Goal: Transaction & Acquisition: Purchase product/service

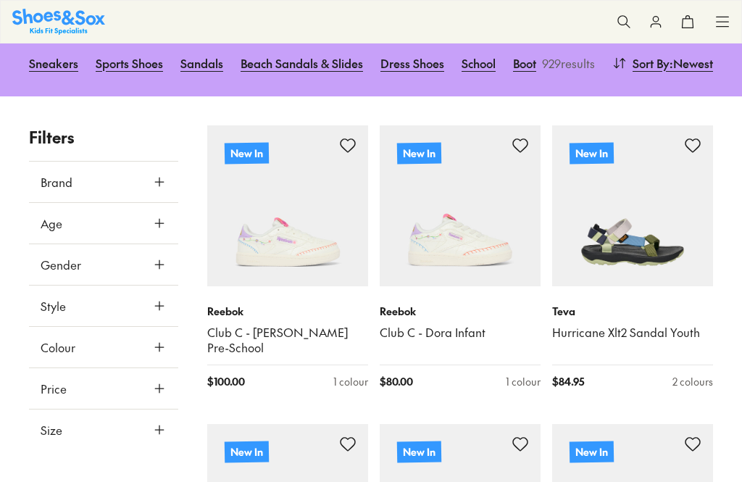
click at [159, 425] on use at bounding box center [159, 429] width 9 height 9
click at [142, 459] on button "US" at bounding box center [144, 472] width 40 height 27
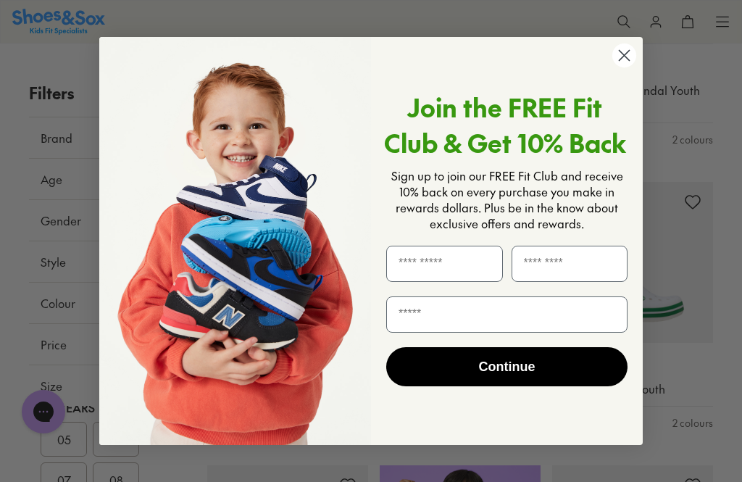
scroll to position [393, 0]
click at [432, 282] on input "First Name" at bounding box center [444, 264] width 117 height 36
click at [625, 167] on p "Sign up to join our FREE Fit Club and receive 10% back on every purchase you ma…" at bounding box center [506, 199] width 241 height 64
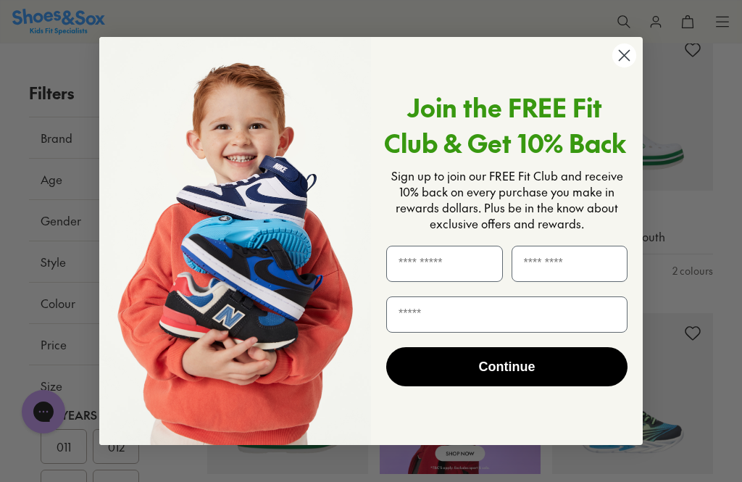
click at [627, 67] on circle "Close dialog" at bounding box center [624, 55] width 24 height 24
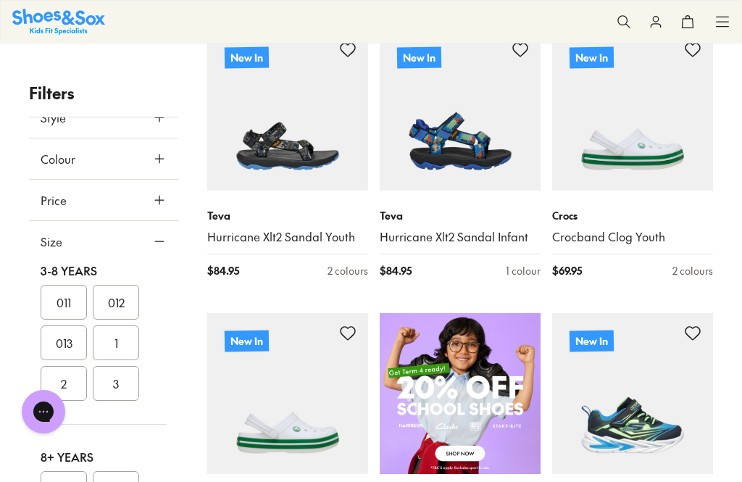
scroll to position [145, 0]
click at [68, 305] on button "011" at bounding box center [64, 301] width 46 height 35
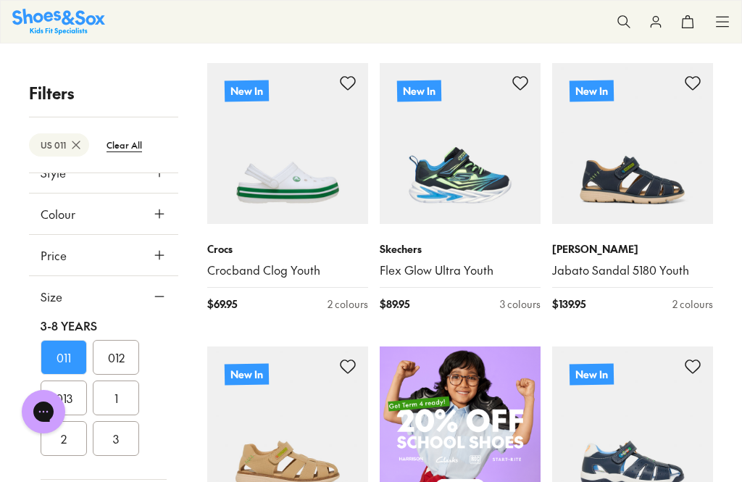
scroll to position [449, 0]
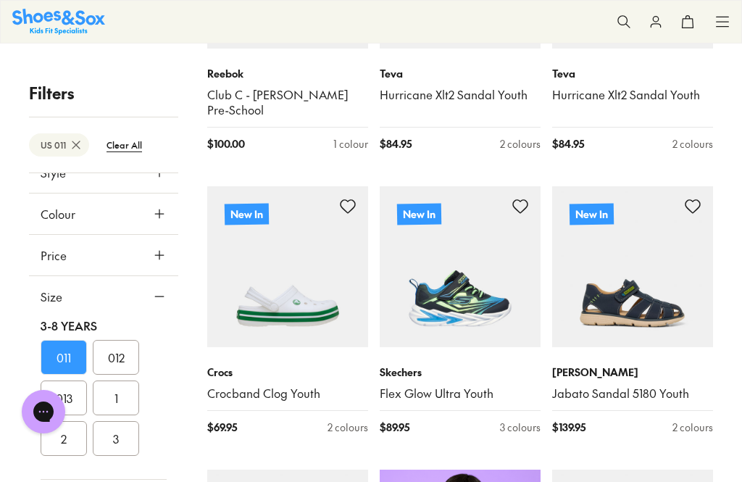
click at [163, 255] on use at bounding box center [159, 255] width 9 height 9
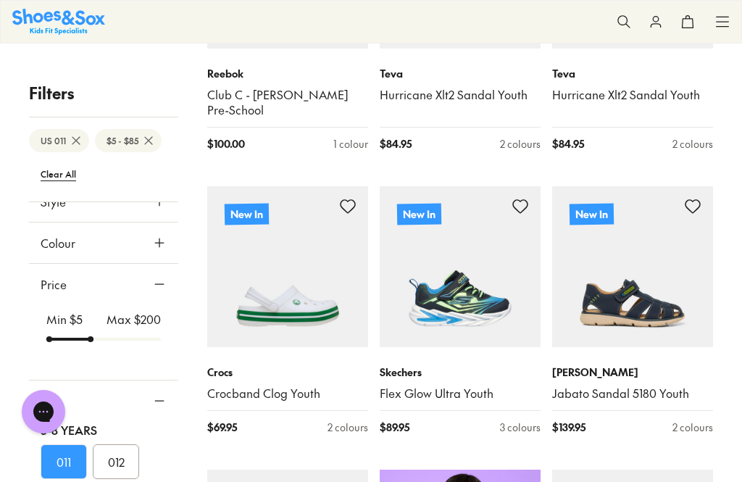
scroll to position [231, 0]
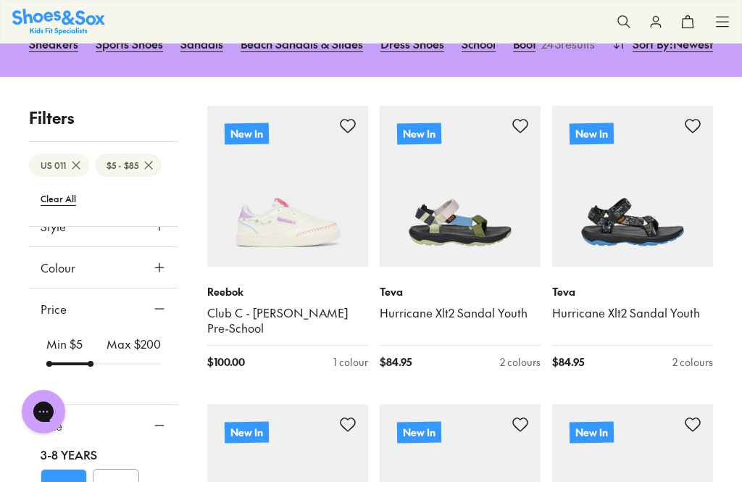
type input "**"
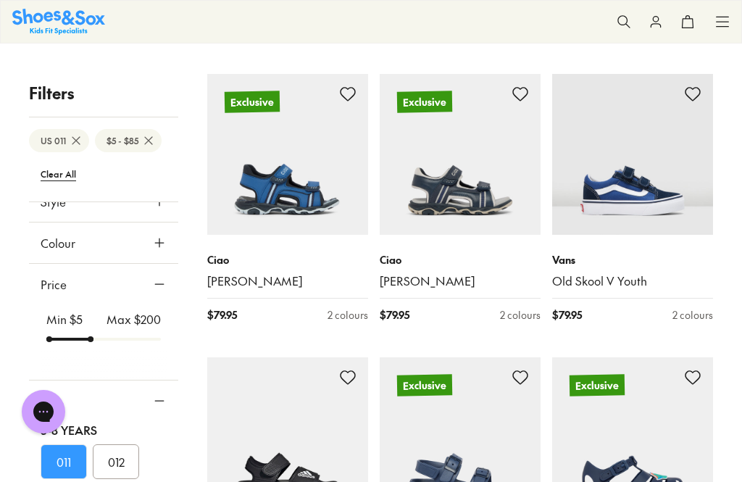
scroll to position [1414, 0]
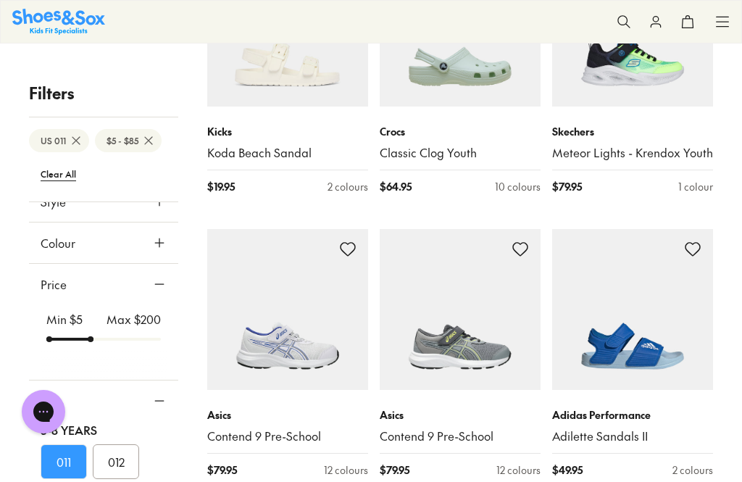
click at [0, 0] on span at bounding box center [0, 0] width 0 height 0
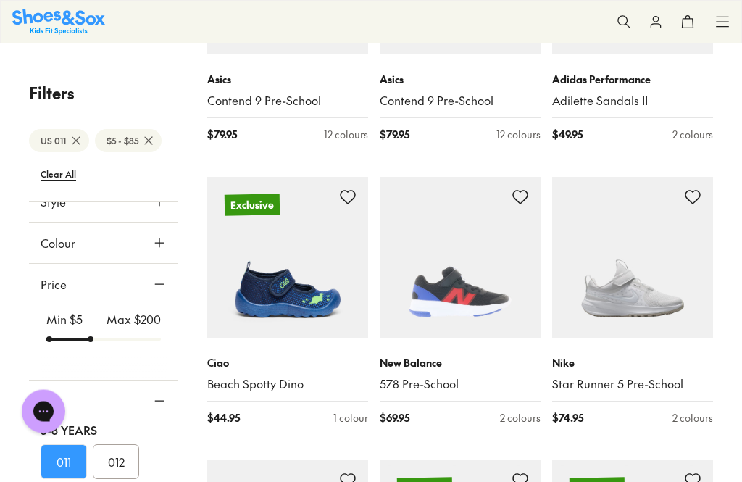
scroll to position [2468, 0]
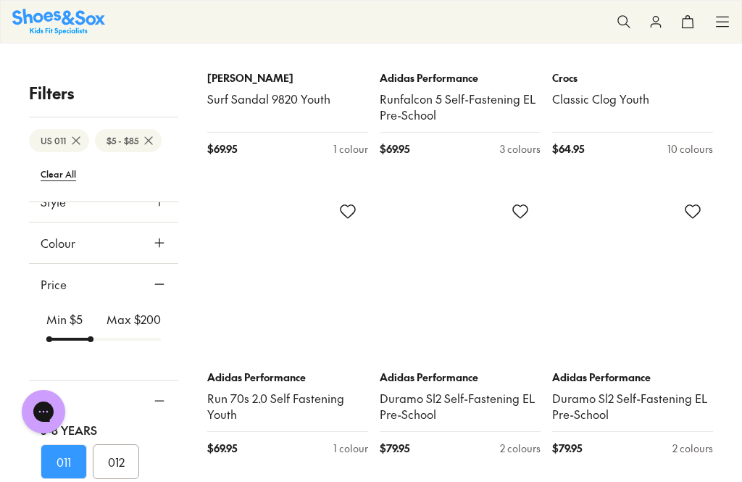
scroll to position [5876, 0]
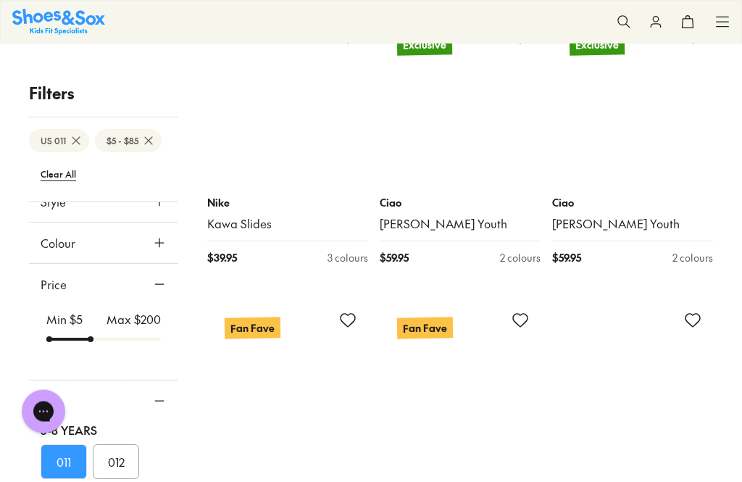
scroll to position [8693, 0]
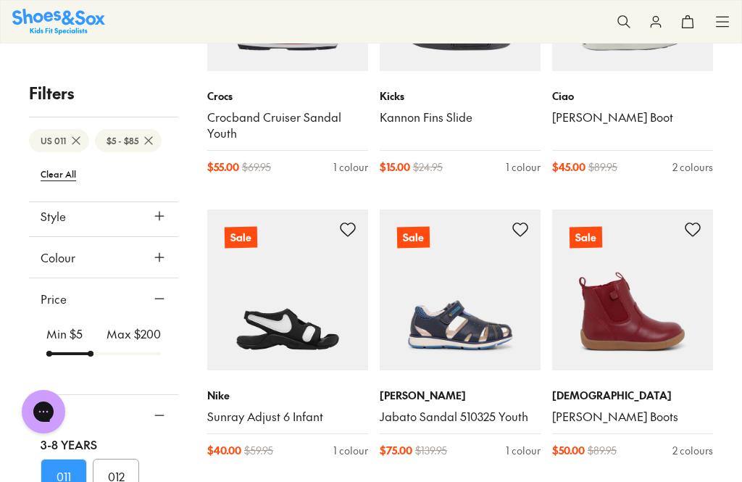
scroll to position [11940, 0]
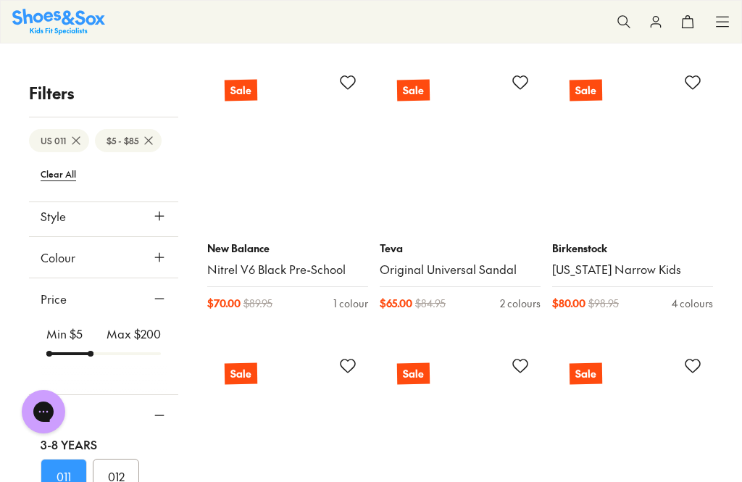
scroll to position [14386, 0]
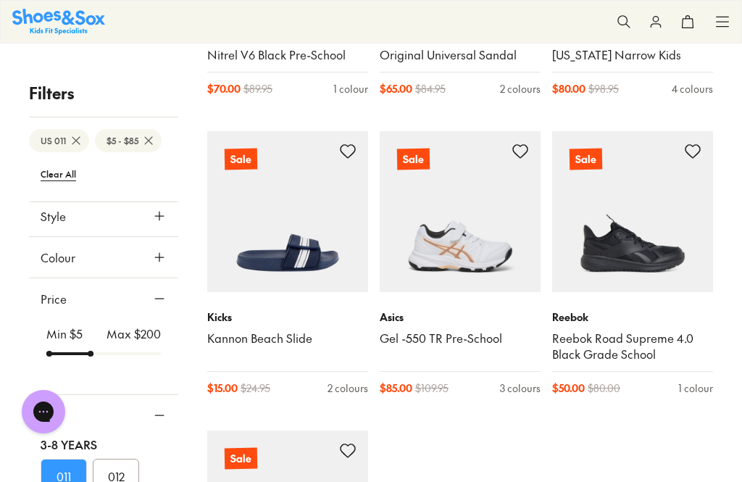
click at [641, 162] on img at bounding box center [632, 211] width 161 height 161
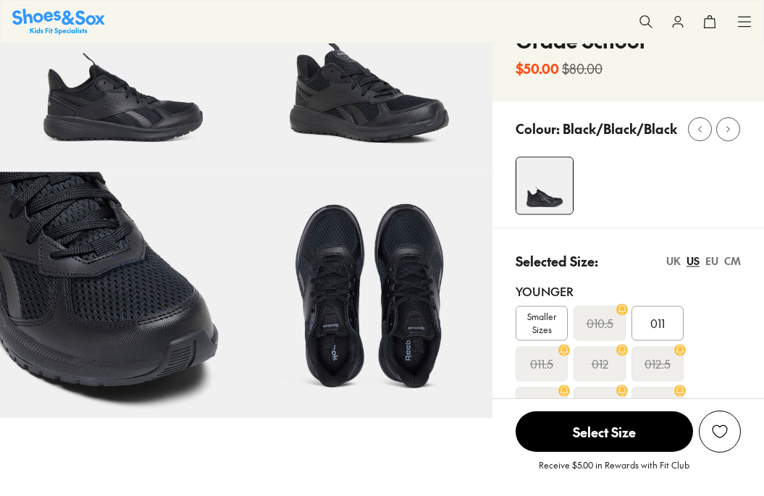
scroll to position [147, 0]
select select "*"
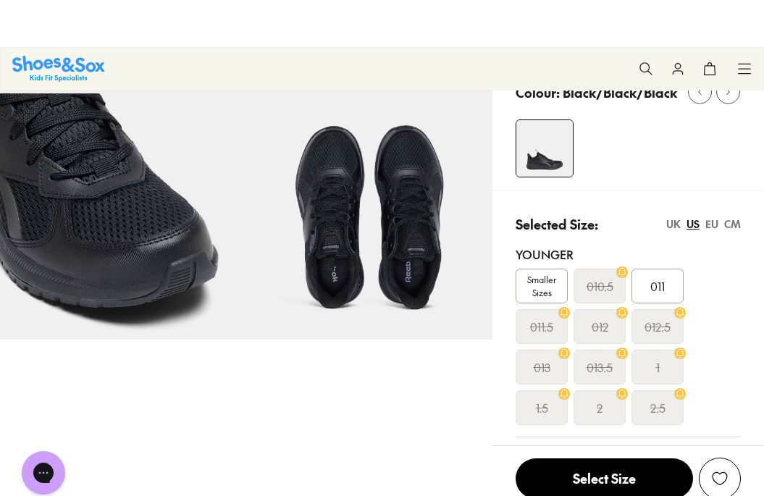
scroll to position [0, 0]
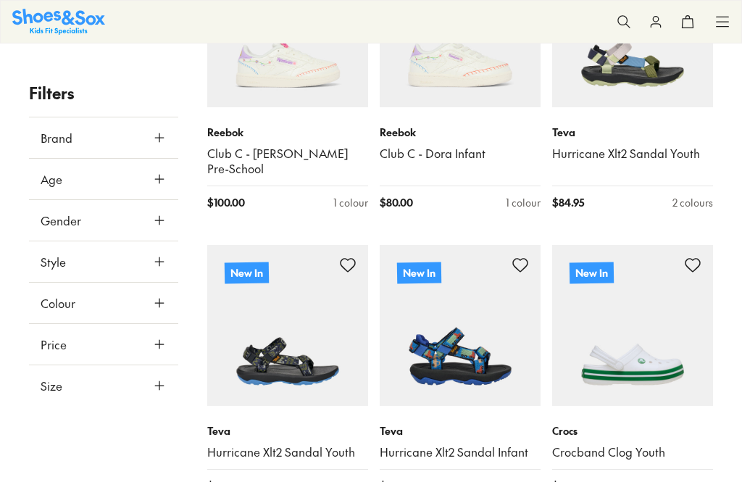
click at [161, 345] on icon at bounding box center [159, 344] width 14 height 14
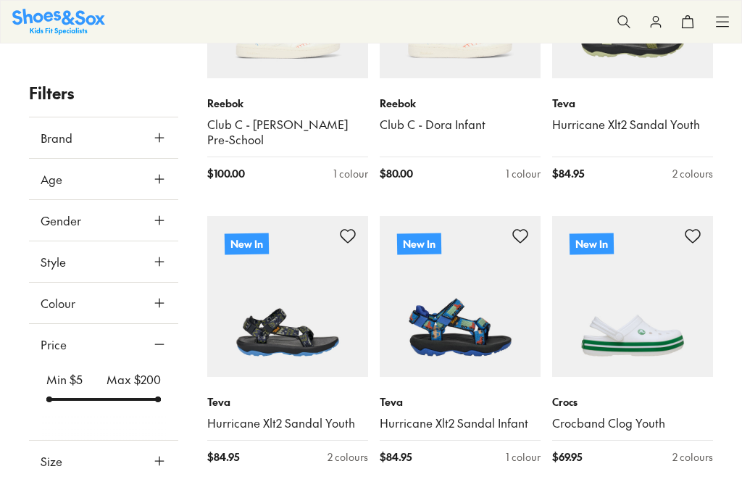
click at [157, 343] on icon at bounding box center [159, 344] width 14 height 14
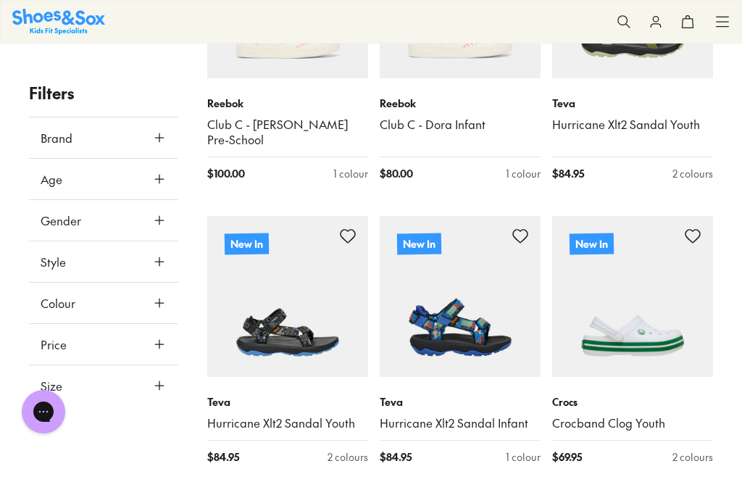
scroll to position [0, 0]
click at [159, 388] on icon at bounding box center [159, 385] width 14 height 14
click at [160, 389] on icon at bounding box center [159, 385] width 14 height 14
click at [162, 385] on use at bounding box center [159, 385] width 9 height 9
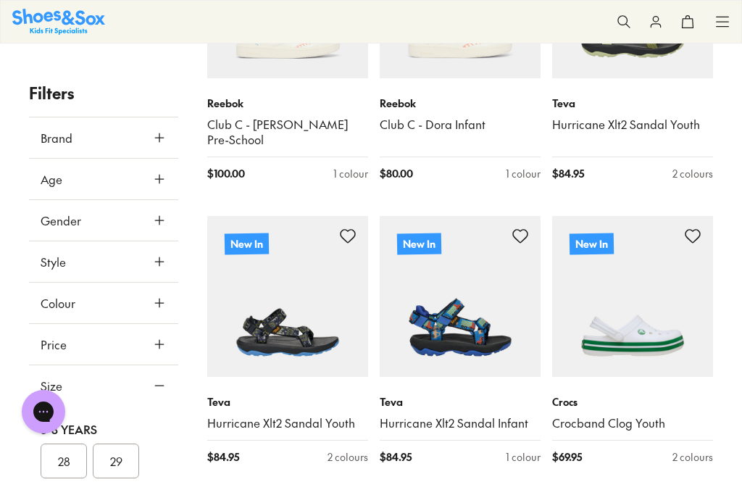
scroll to position [-13, 0]
click at [115, 470] on button "29" at bounding box center [116, 460] width 46 height 35
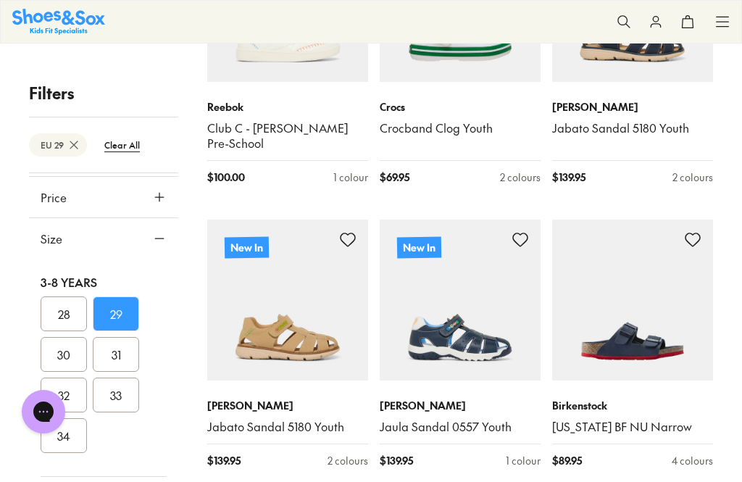
scroll to position [201, 0]
click at [162, 243] on icon at bounding box center [159, 240] width 14 height 14
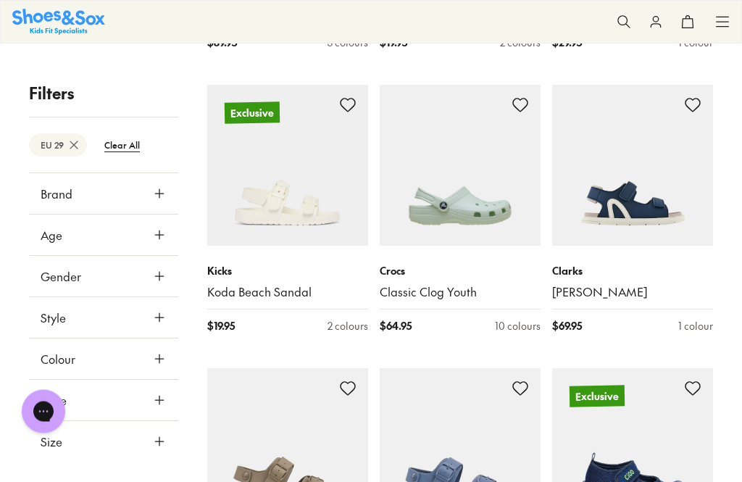
scroll to position [2088, 0]
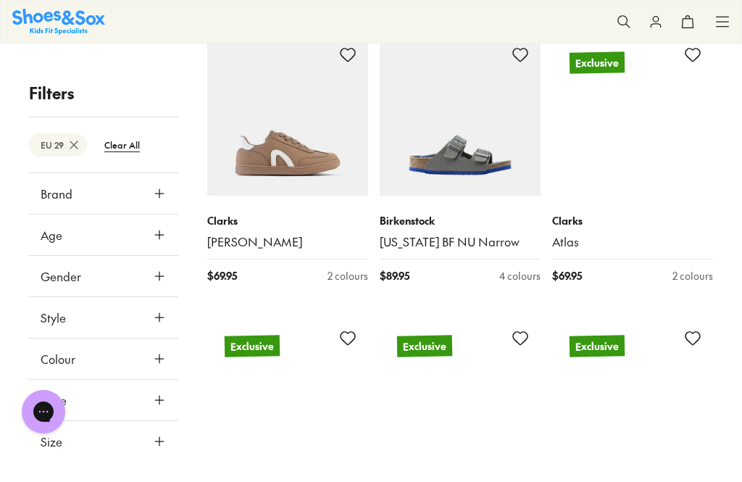
scroll to position [3054, 0]
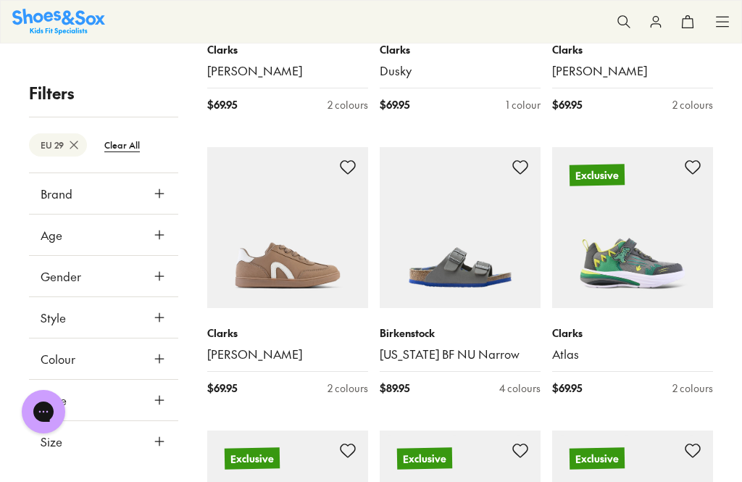
click at [635, 243] on img at bounding box center [632, 227] width 161 height 161
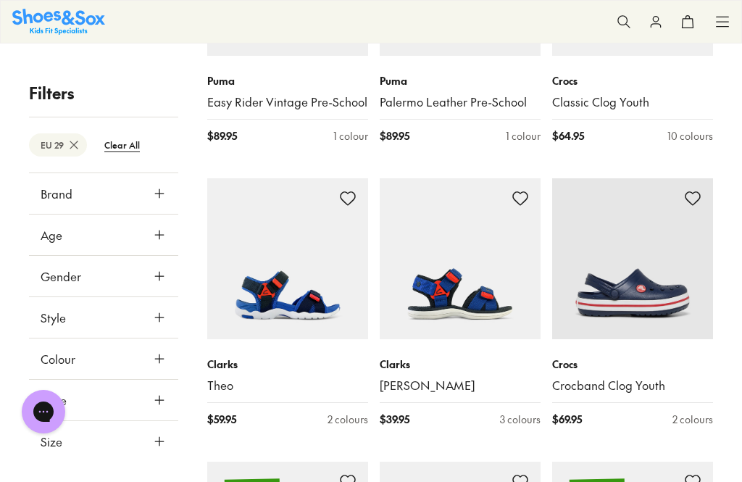
scroll to position [5628, 0]
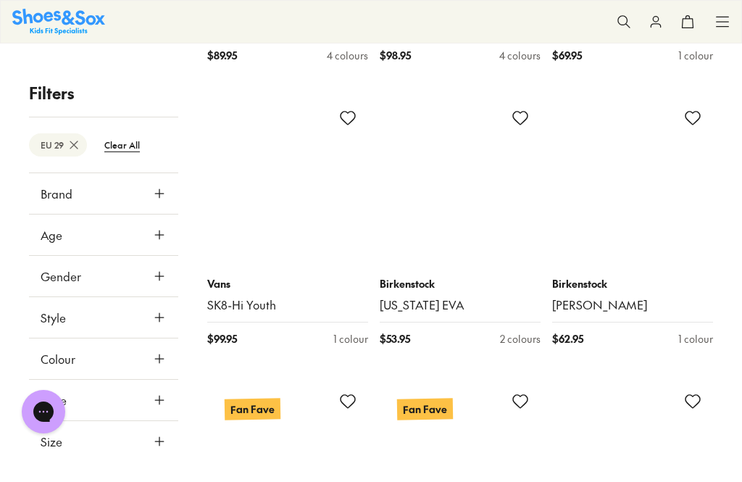
scroll to position [8752, 0]
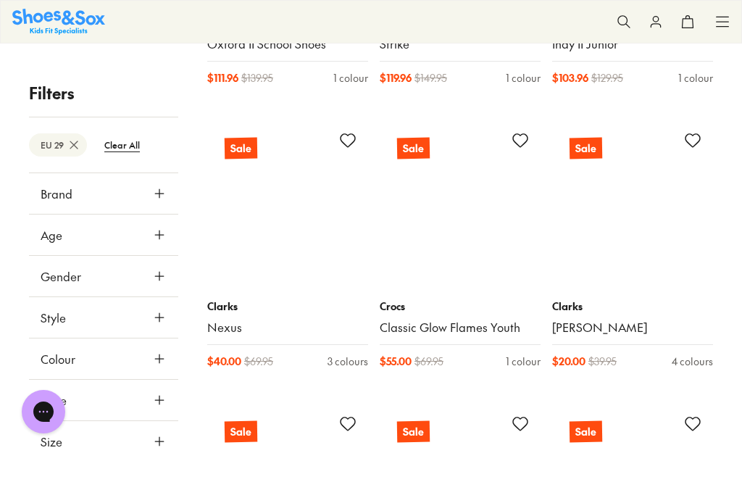
scroll to position [11827, 0]
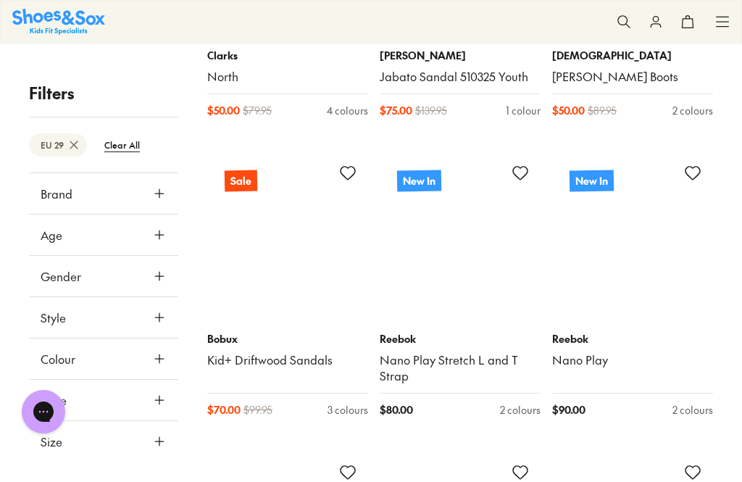
scroll to position [14768, 0]
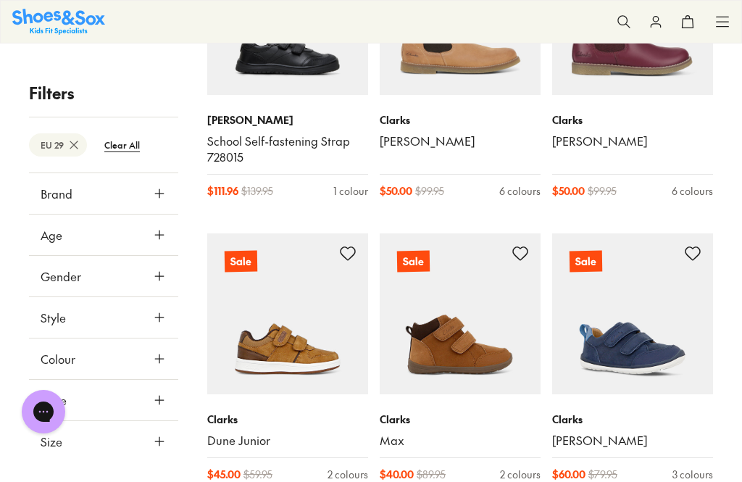
scroll to position [16786, 0]
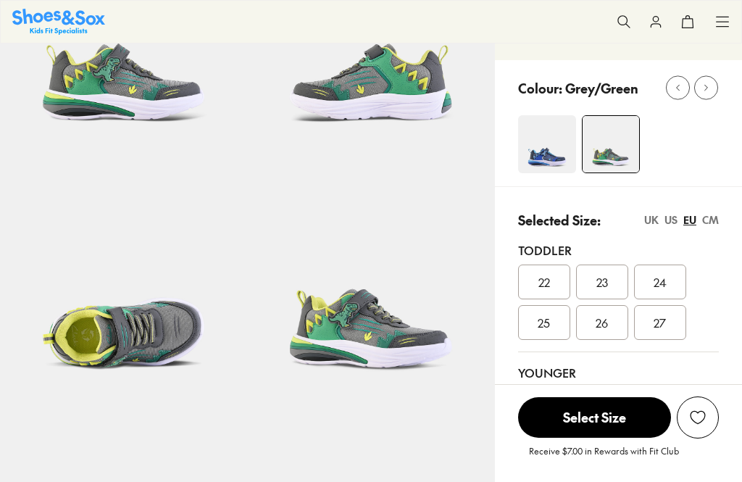
select select "*"
